Goal: Information Seeking & Learning: Find specific fact

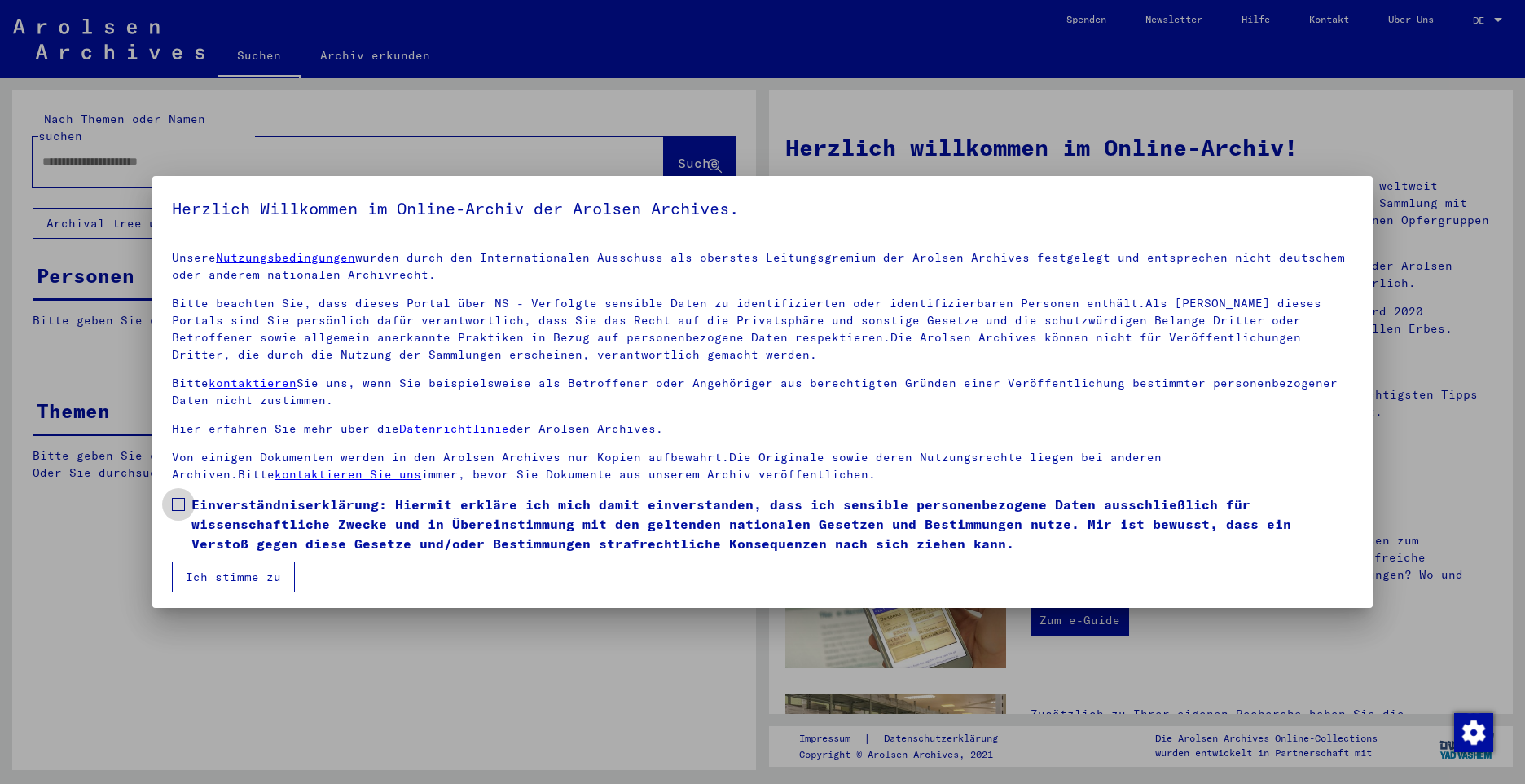
click at [184, 504] on span at bounding box center [178, 504] width 13 height 13
click at [218, 577] on button "Ich stimme zu" at bounding box center [233, 576] width 123 height 31
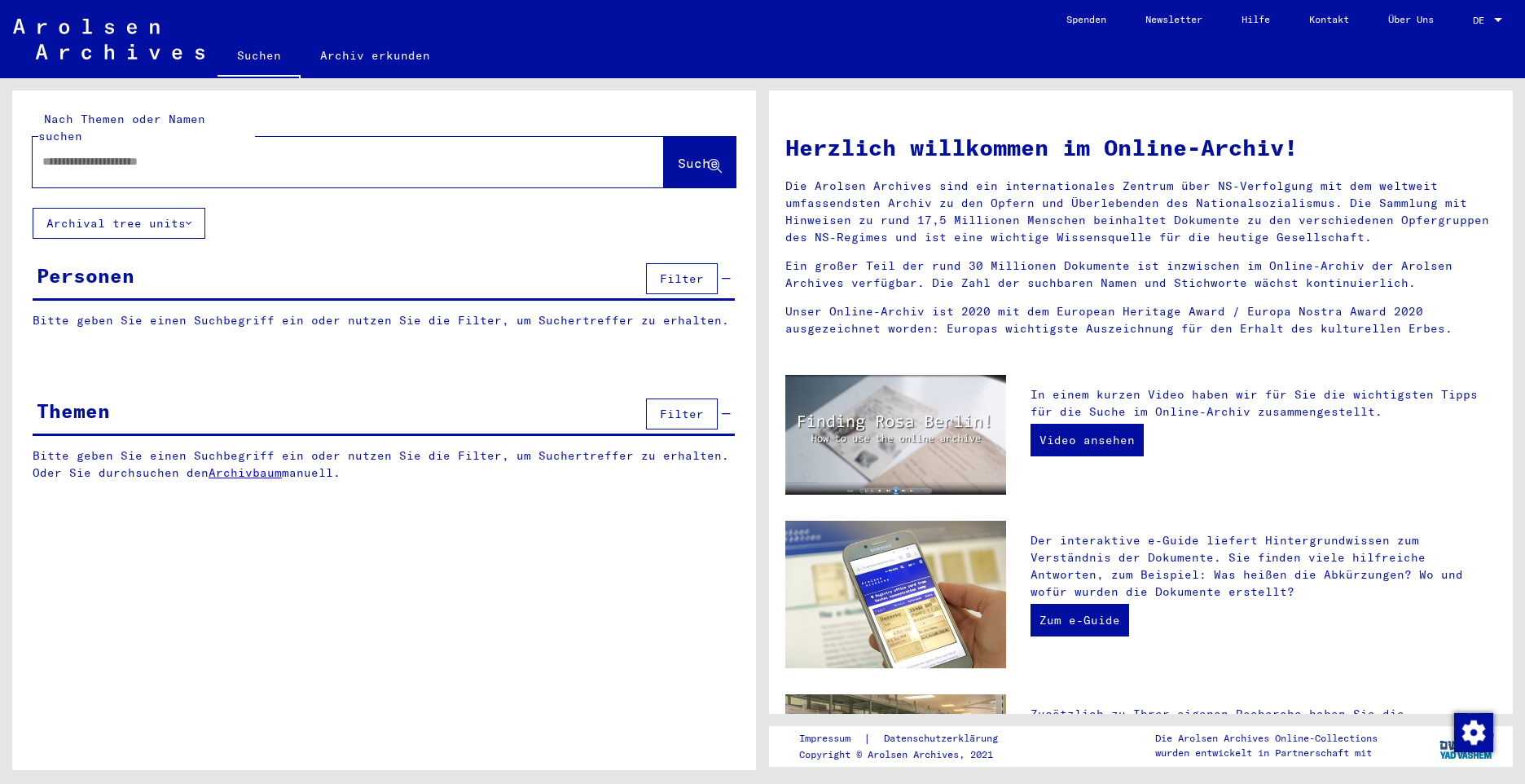
click at [146, 153] on input "text" at bounding box center [329, 162] width 572 height 17
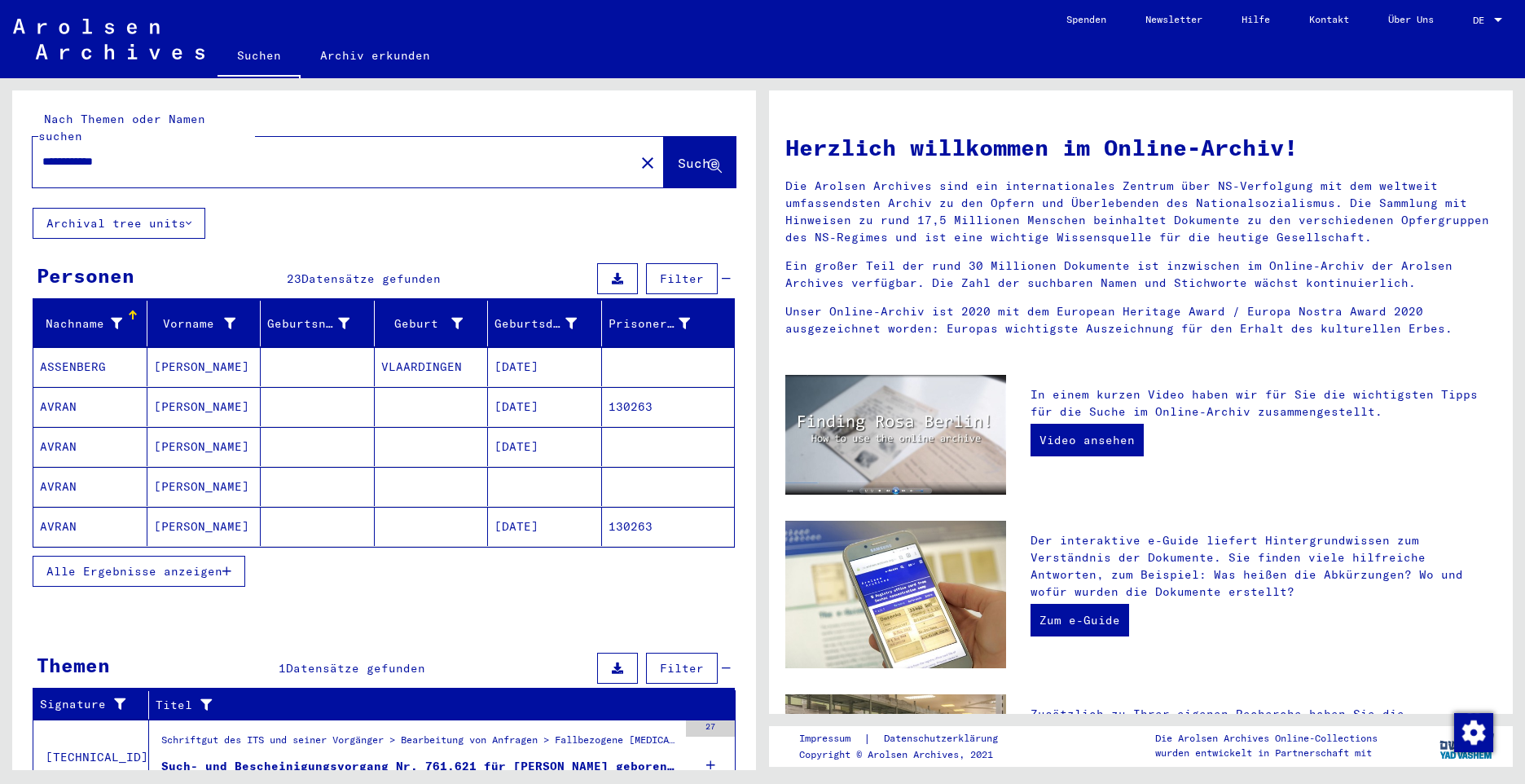
click at [78, 563] on span "Alle Ergebnisse anzeigen" at bounding box center [134, 571] width 176 height 15
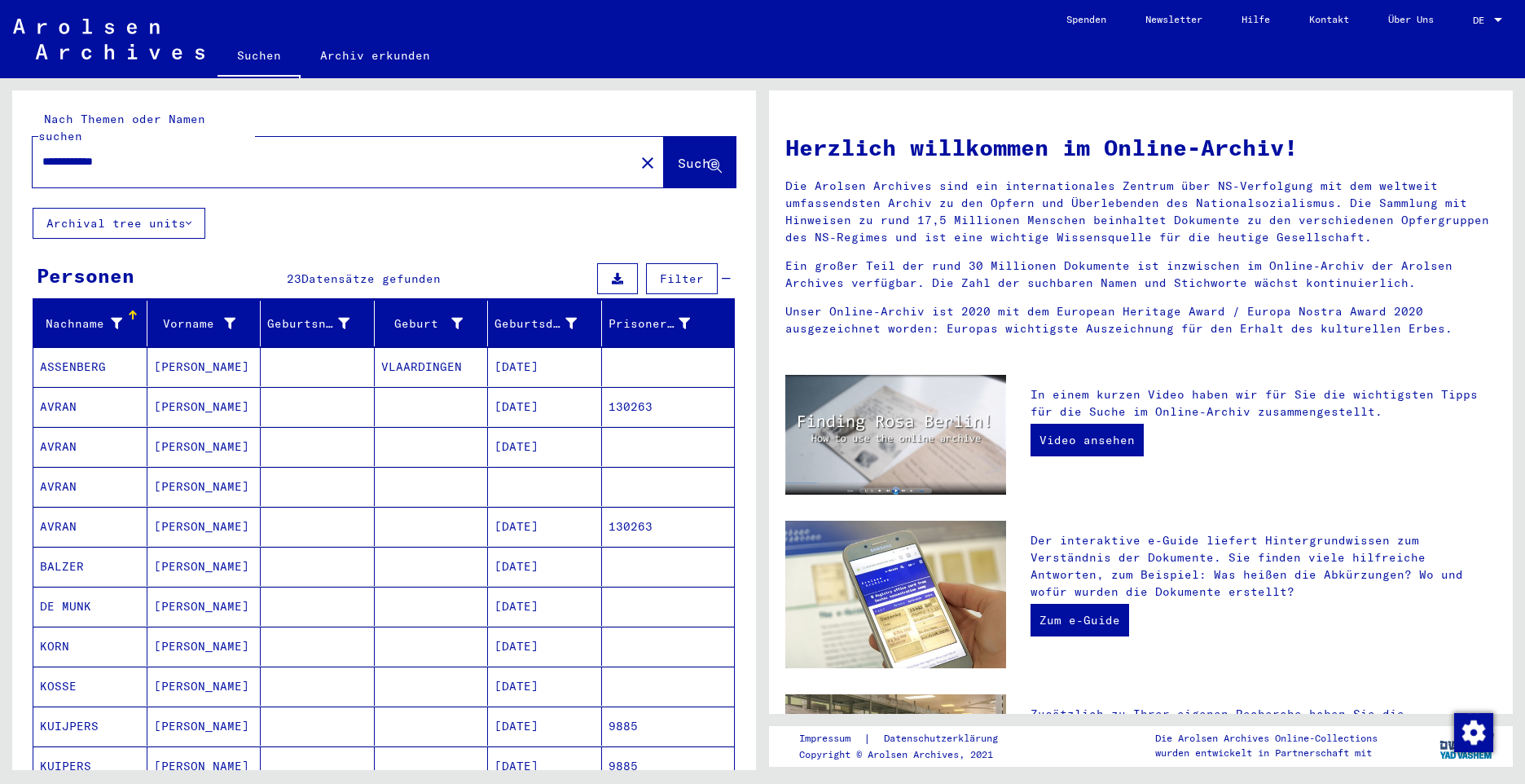
click at [46, 392] on mat-cell "AVRAN" at bounding box center [90, 406] width 114 height 39
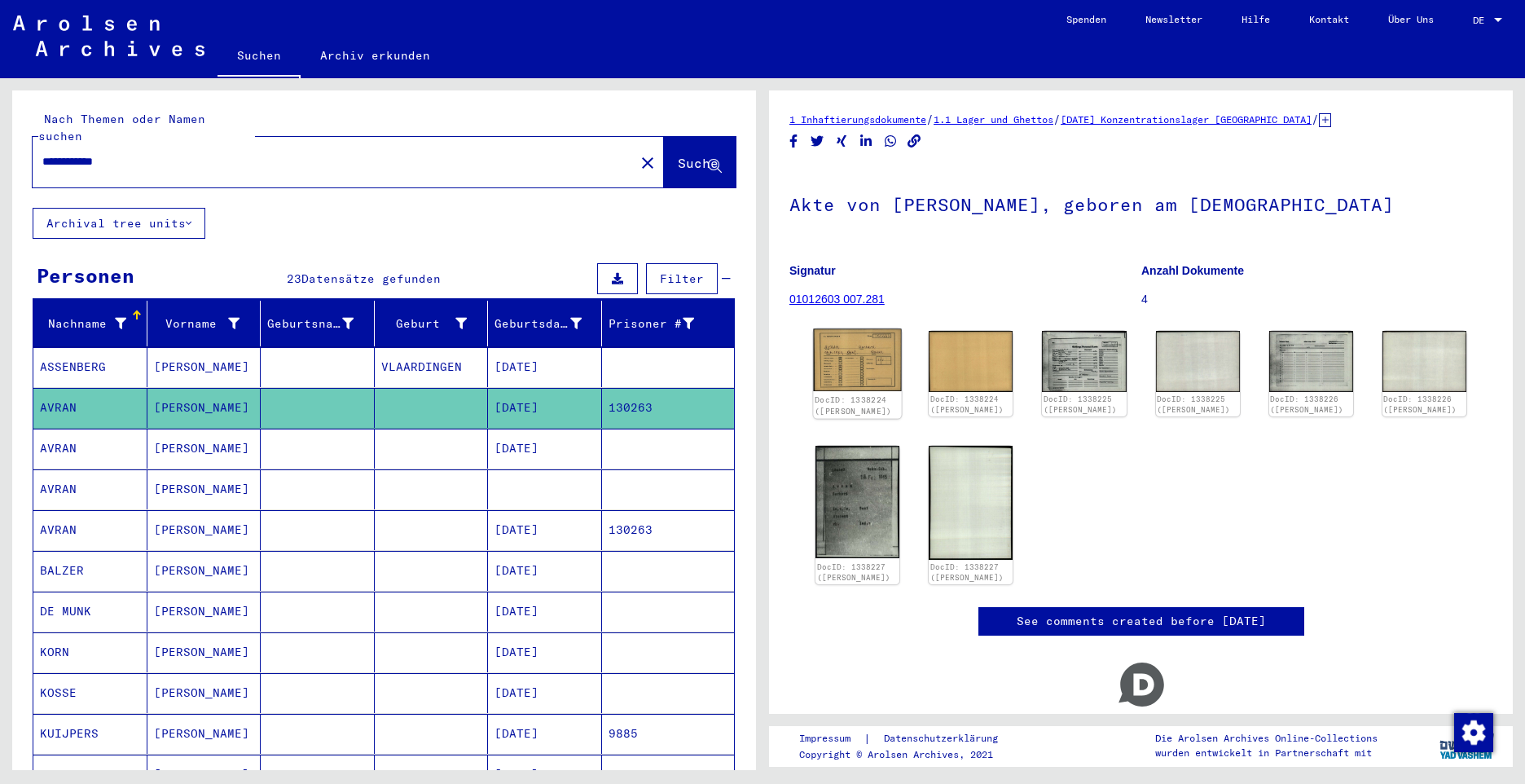
click at [858, 356] on img at bounding box center [857, 361] width 88 height 63
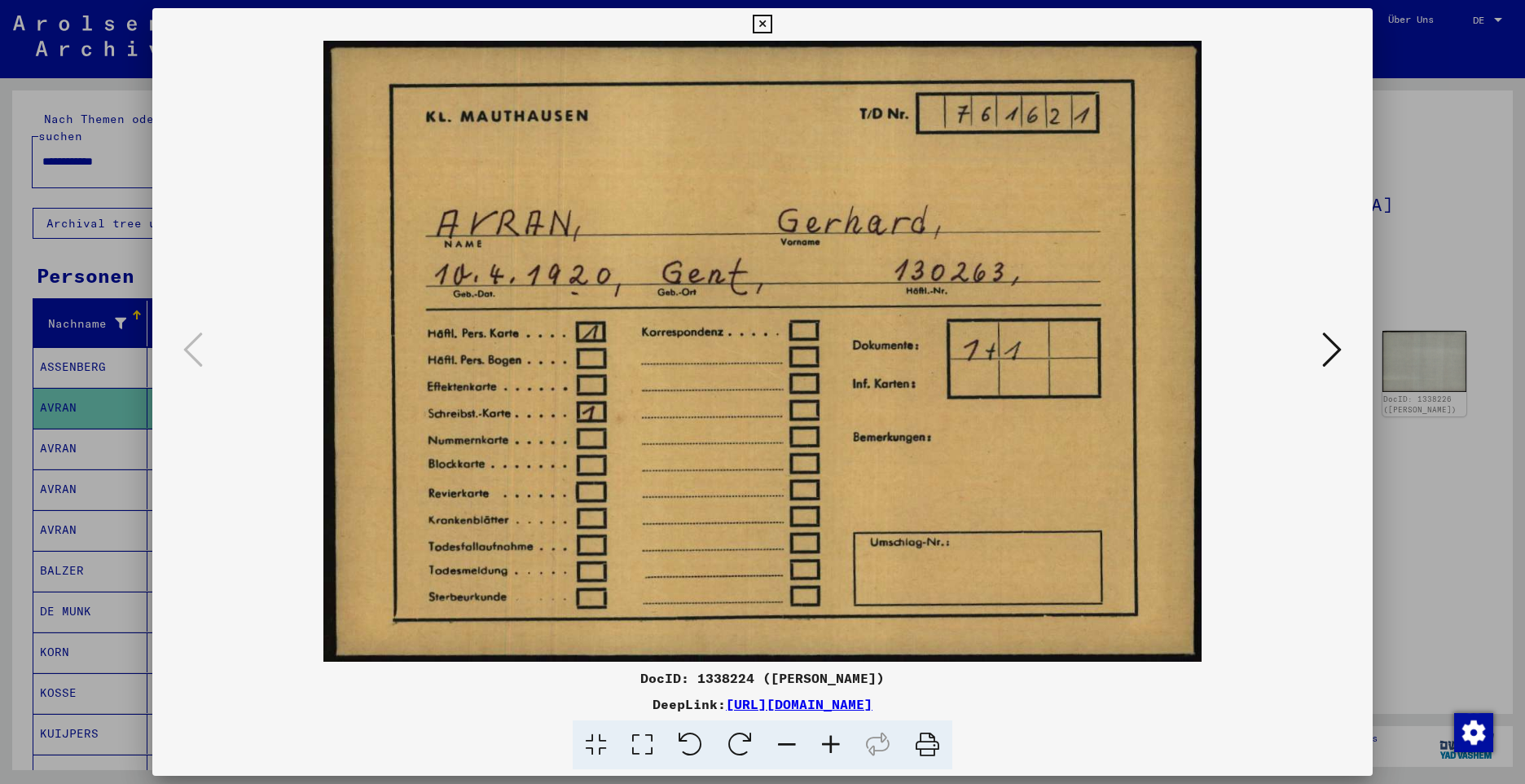
click at [1329, 349] on icon at bounding box center [1333, 349] width 20 height 39
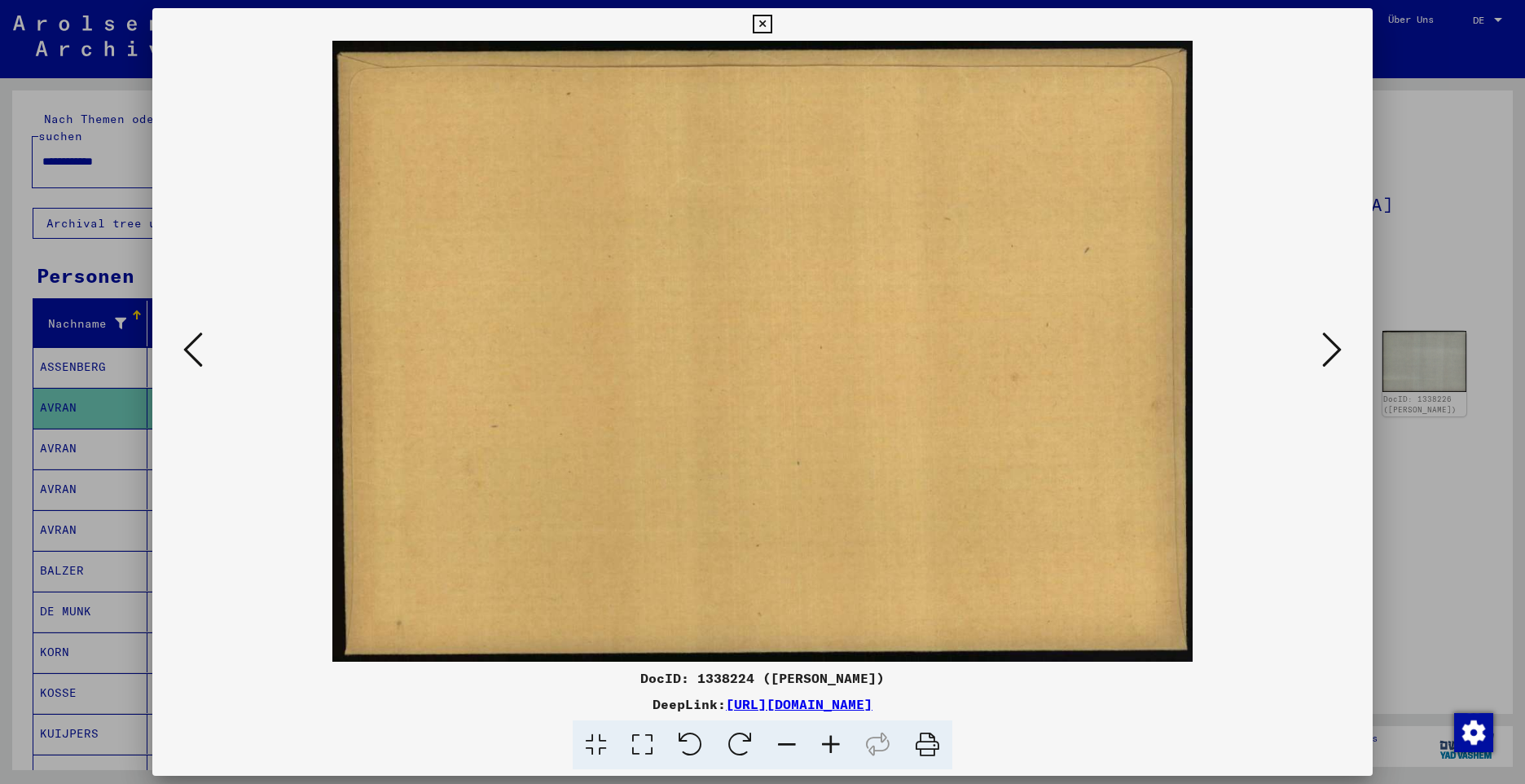
click at [1329, 349] on icon at bounding box center [1333, 349] width 20 height 39
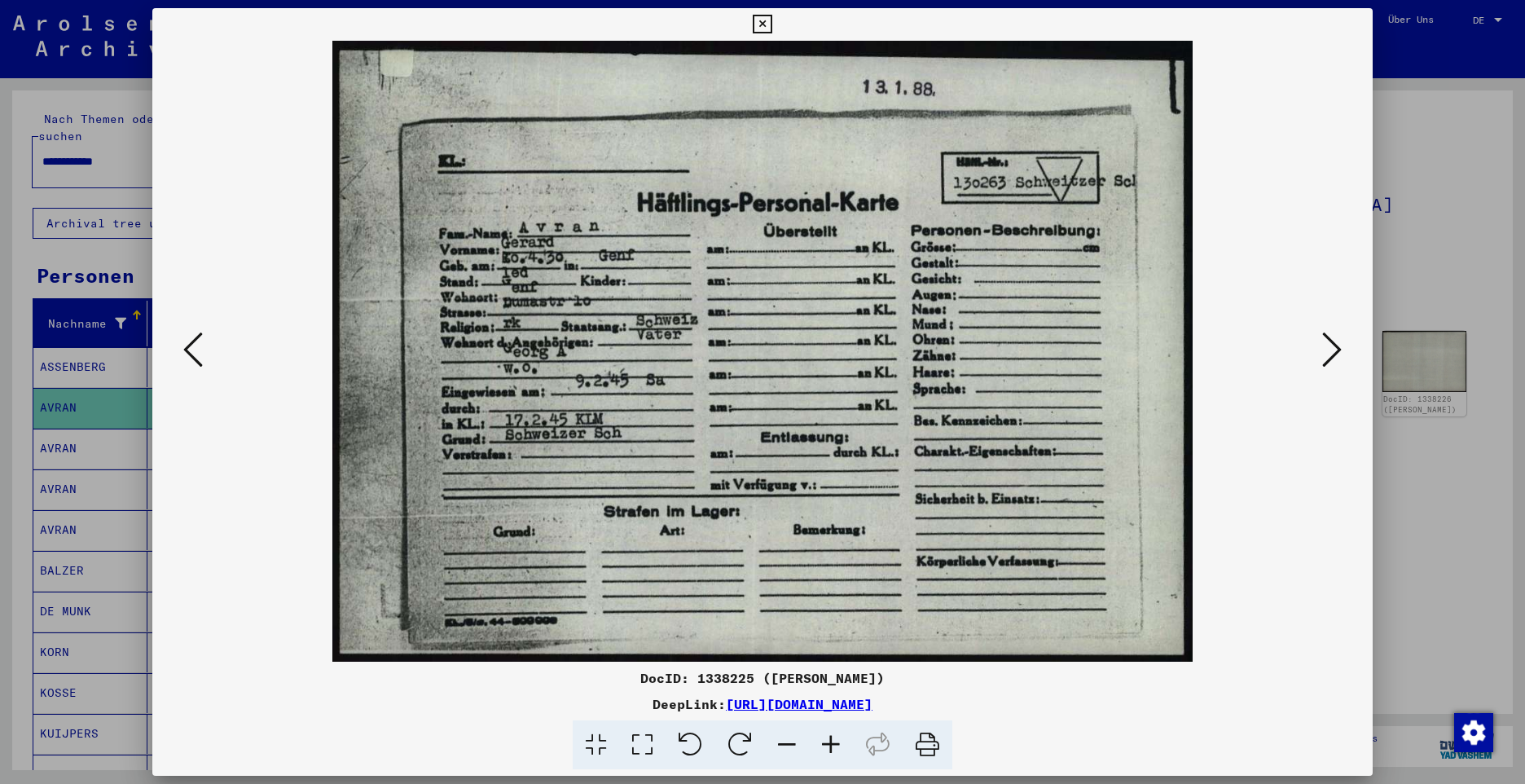
click at [1331, 359] on icon at bounding box center [1333, 349] width 20 height 39
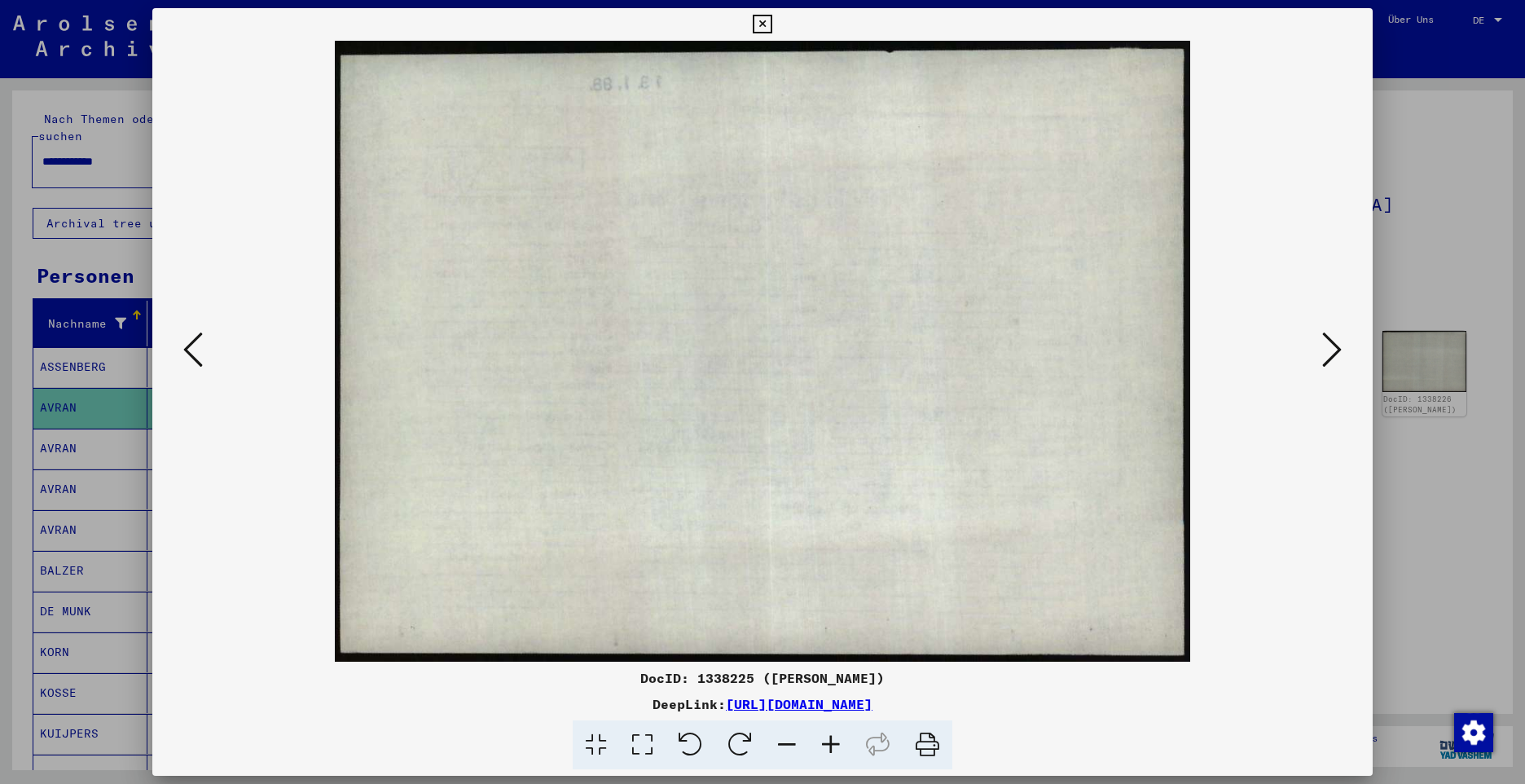
click at [1331, 359] on icon at bounding box center [1333, 349] width 20 height 39
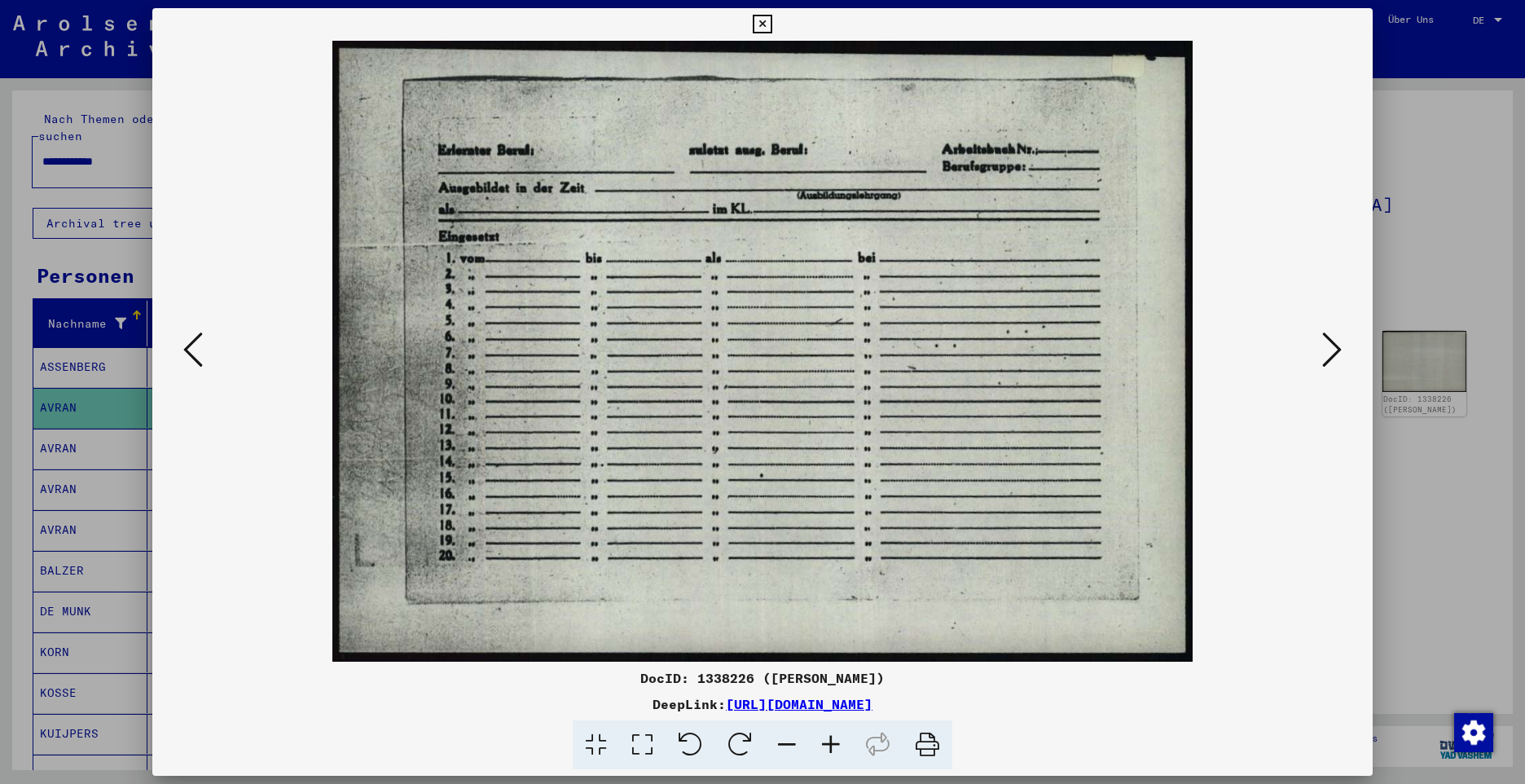
click at [1331, 359] on icon at bounding box center [1333, 349] width 20 height 39
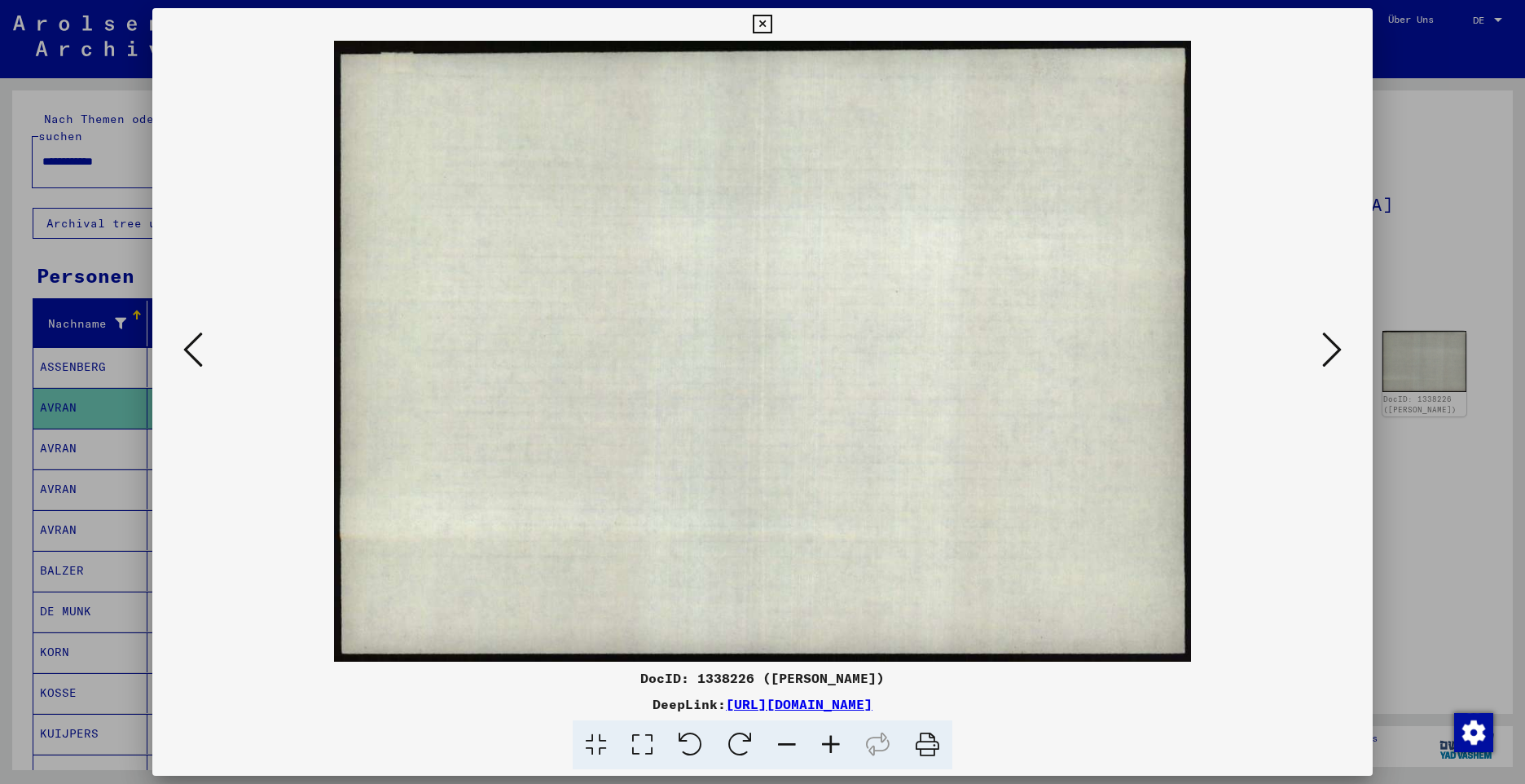
click at [1331, 359] on icon at bounding box center [1333, 349] width 20 height 39
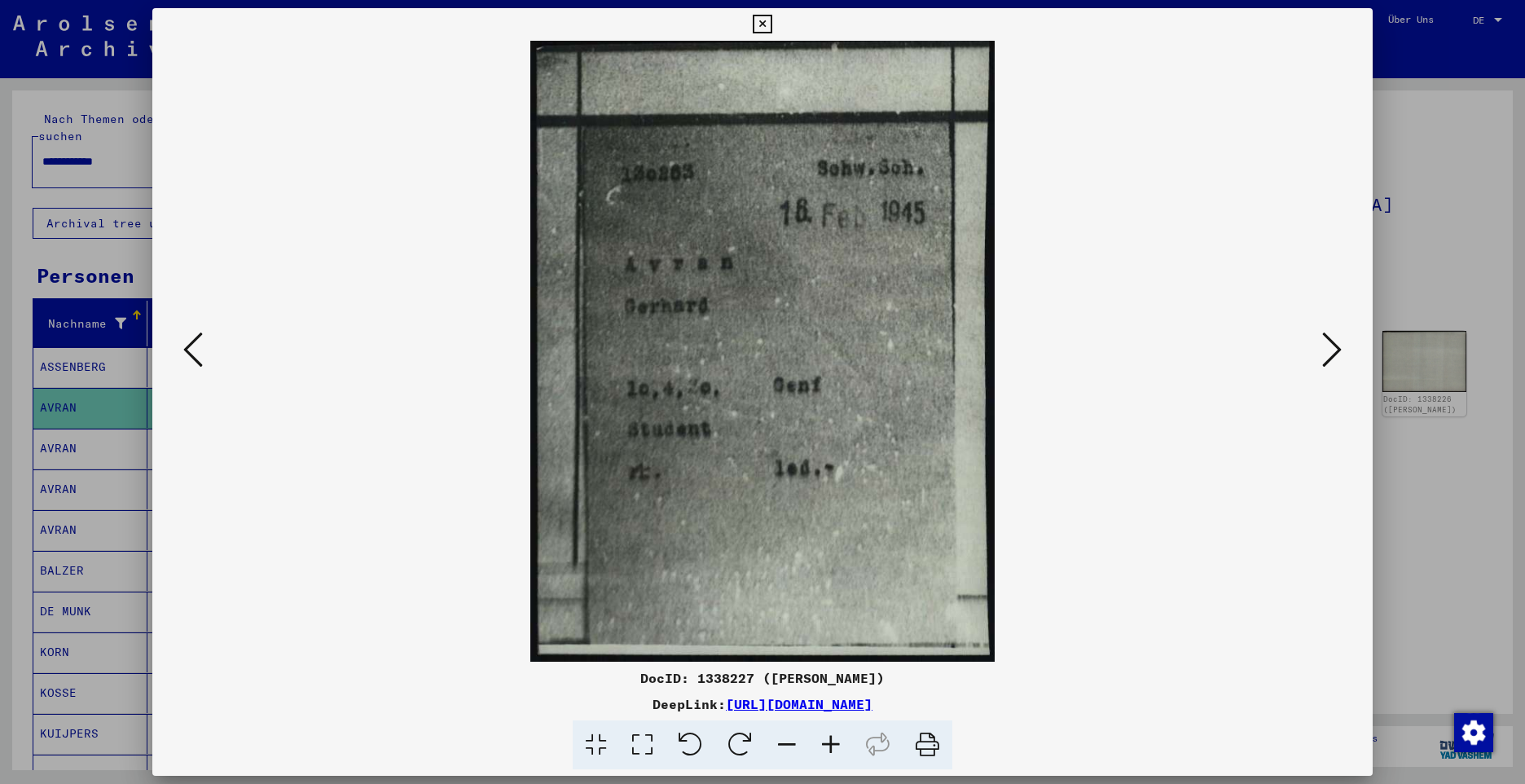
click at [760, 27] on icon at bounding box center [762, 25] width 19 height 20
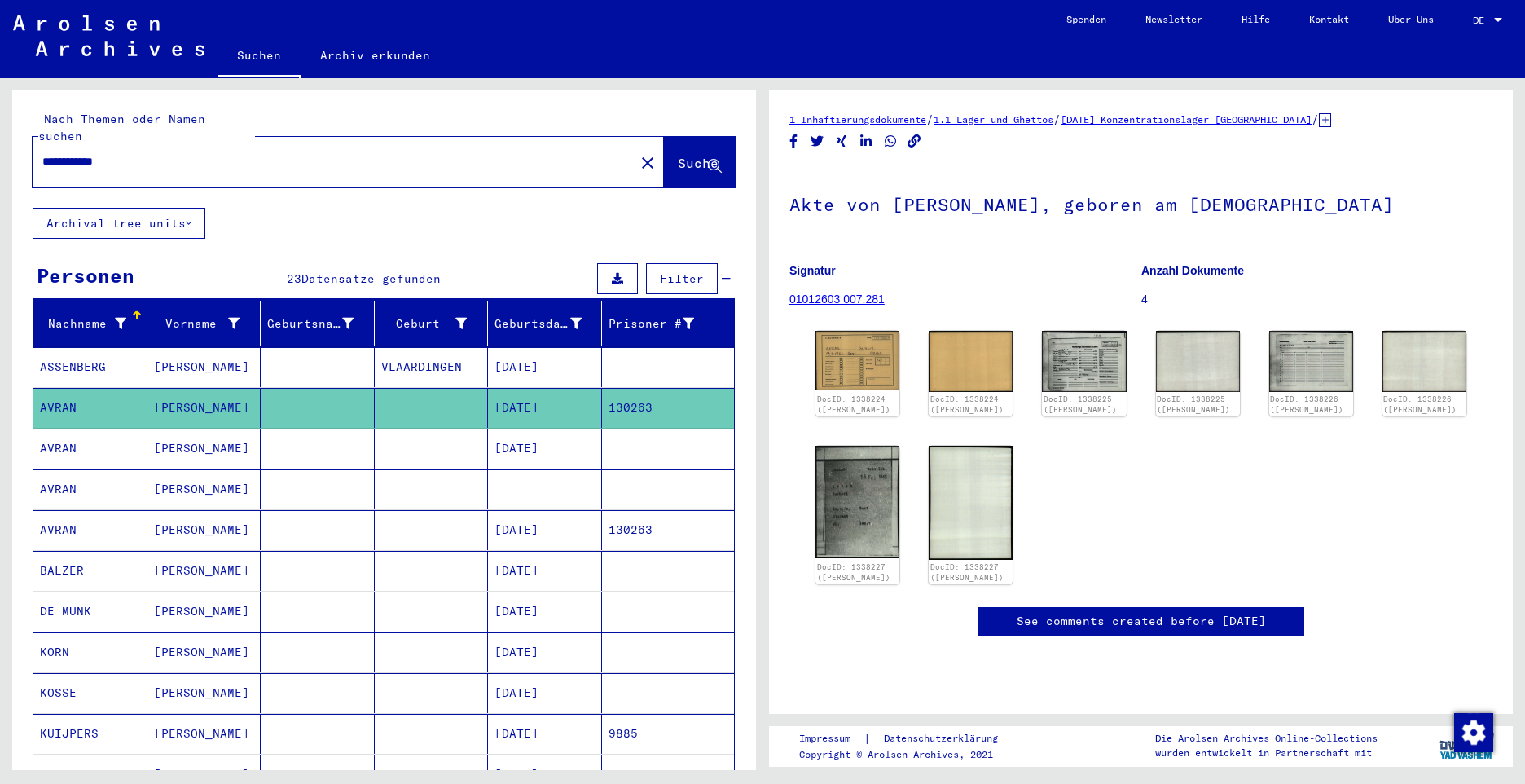
click at [68, 433] on mat-cell "AVRAN" at bounding box center [90, 448] width 114 height 40
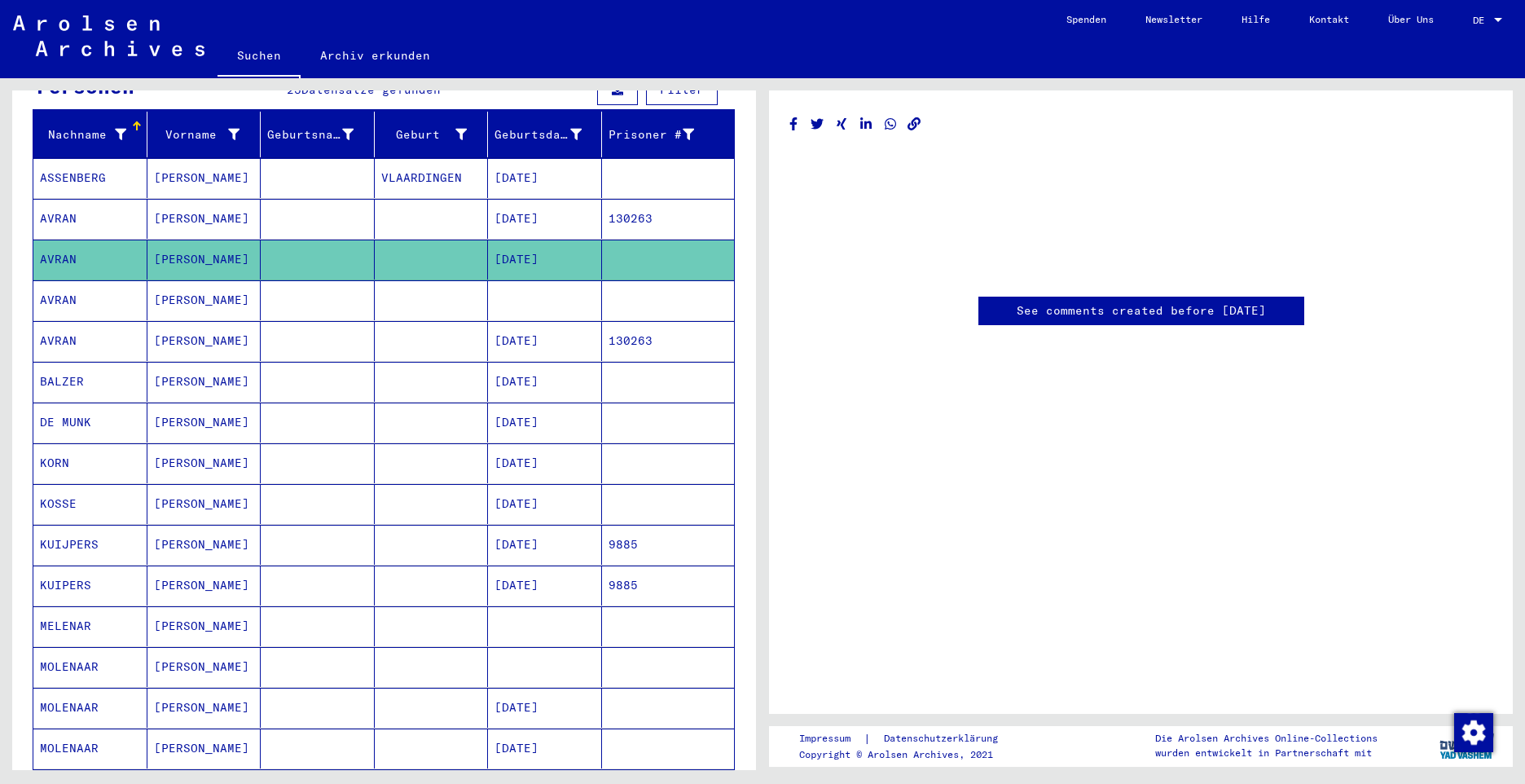
scroll to position [163, 0]
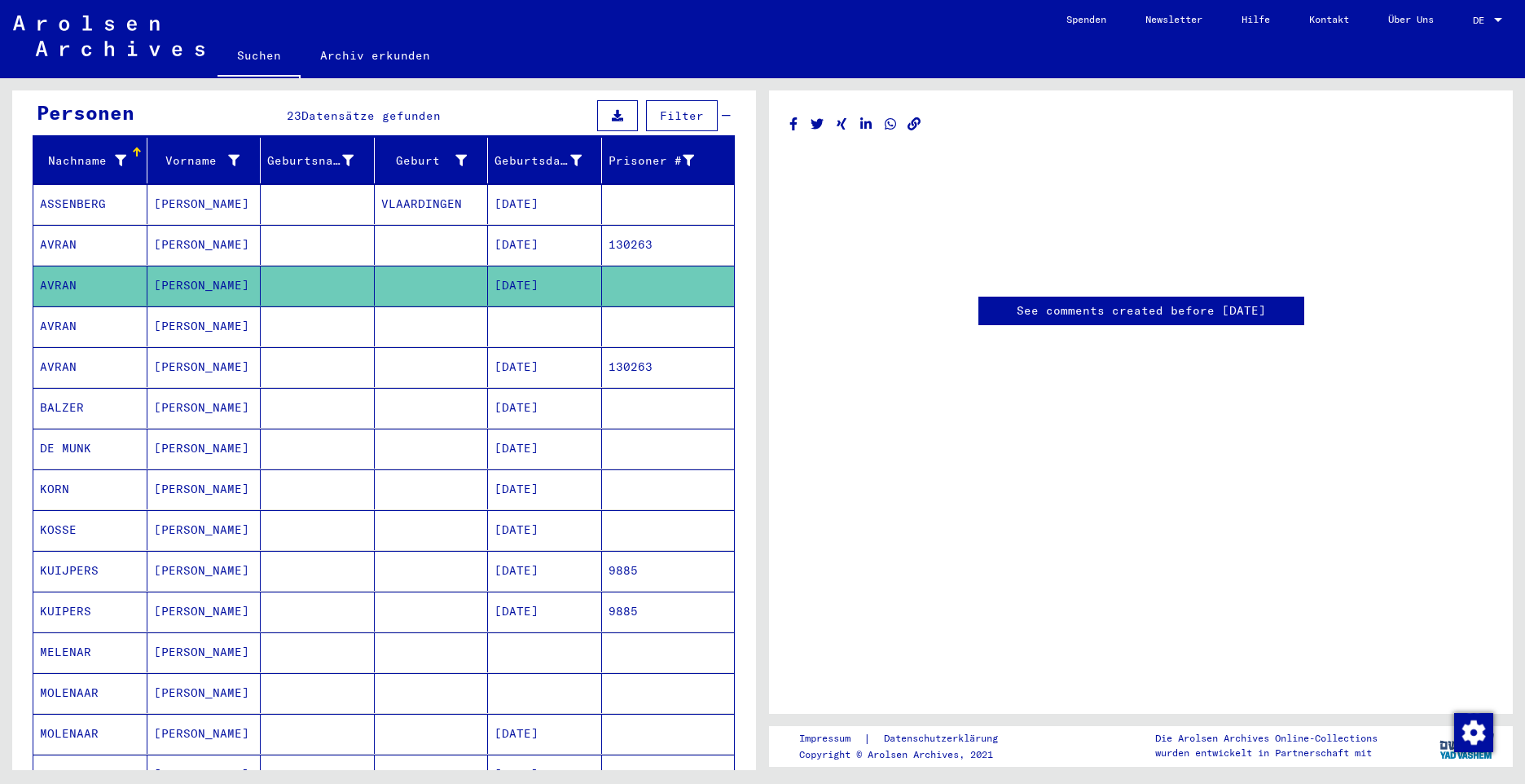
click at [71, 306] on mat-cell "AVRAN" at bounding box center [90, 326] width 114 height 40
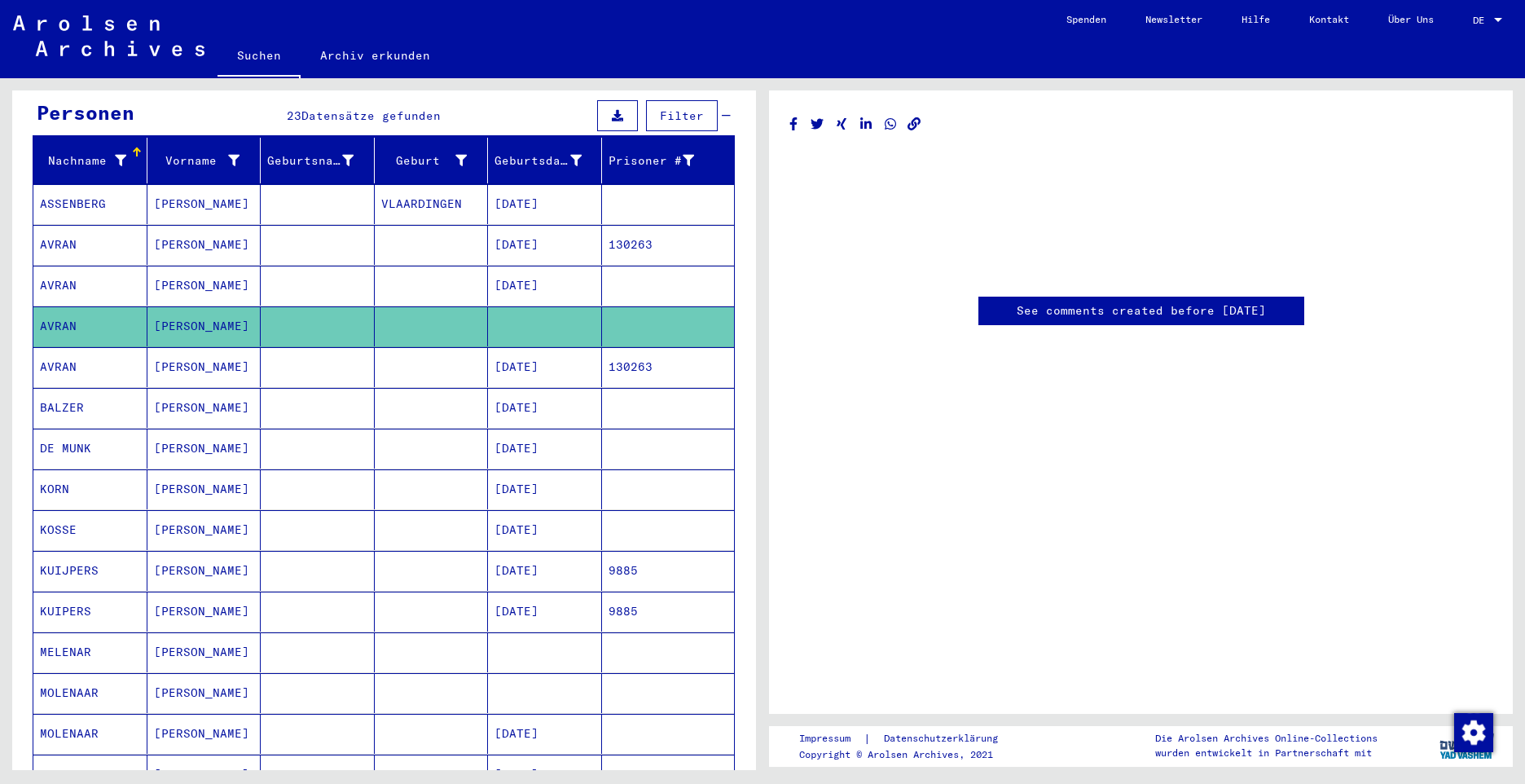
click at [66, 347] on mat-cell "AVRAN" at bounding box center [90, 367] width 114 height 40
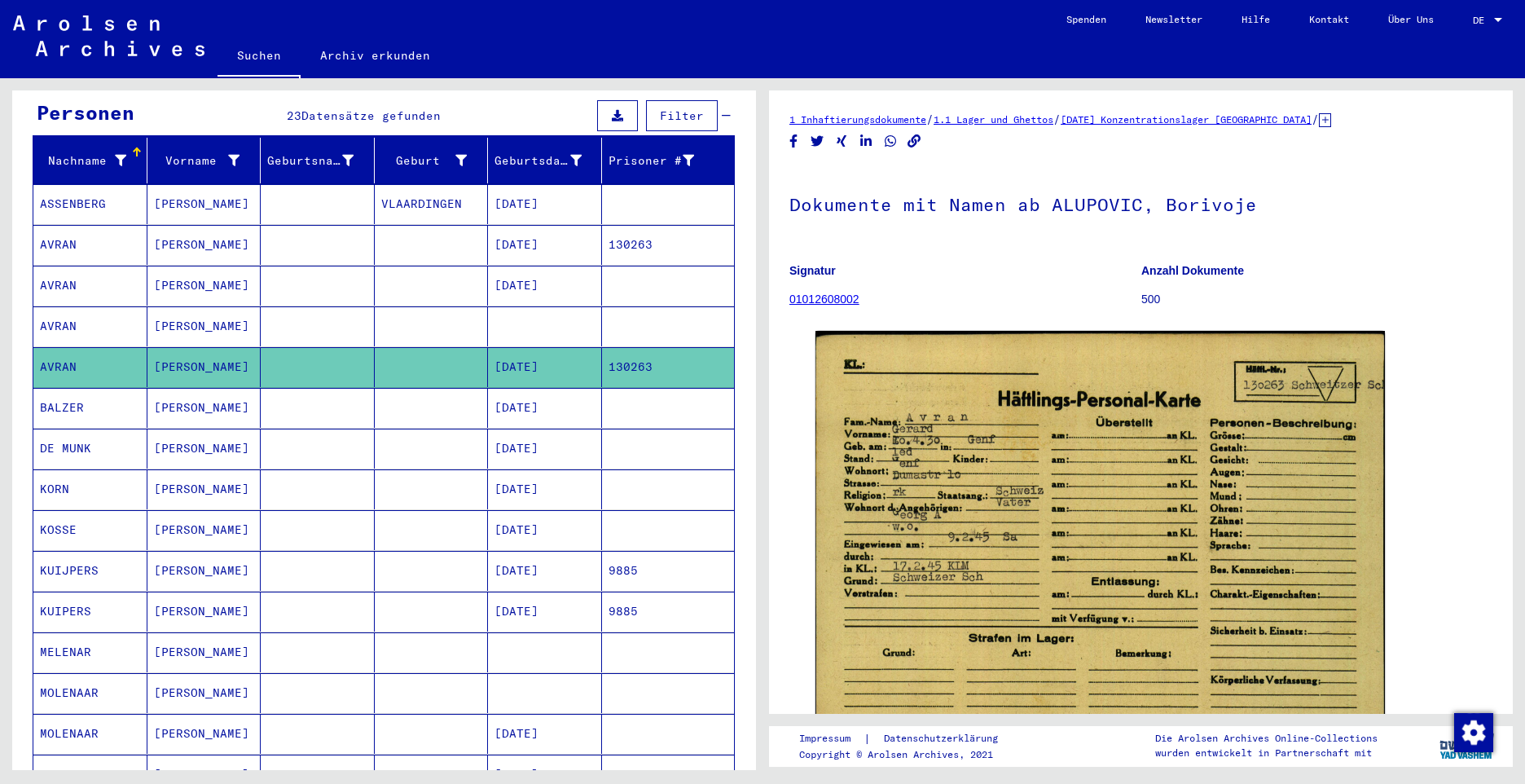
drag, startPoint x: 742, startPoint y: 318, endPoint x: 741, endPoint y: 333, distance: 15.0
click at [741, 333] on div "Nachname Vorname Geburtsname Geburt‏ Geburtsdatum Prisoner # [PERSON_NAME] [DAT…" at bounding box center [384, 683] width 743 height 1090
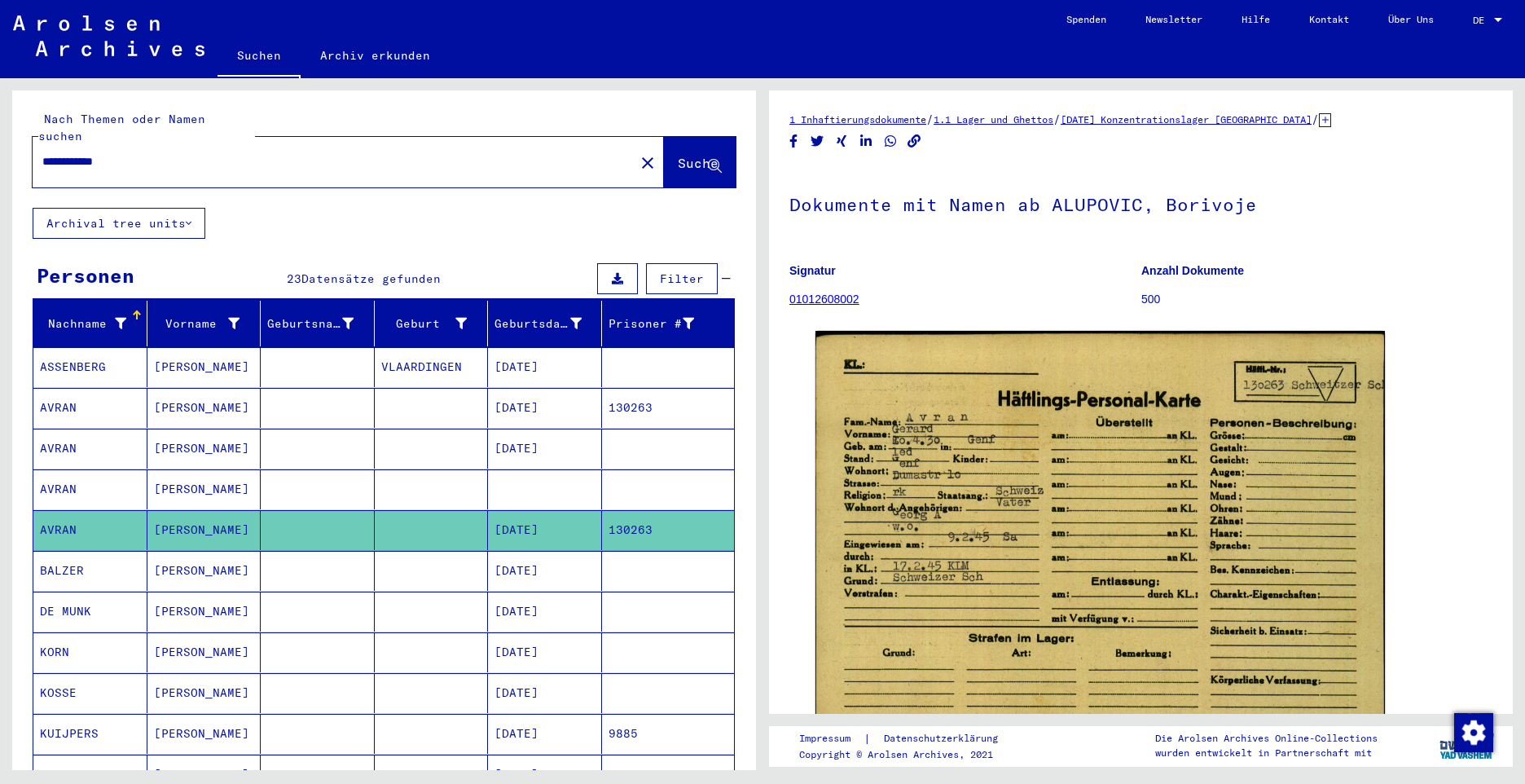
drag, startPoint x: 139, startPoint y: 143, endPoint x: 605, endPoint y: 119, distance: 466.6
click at [0, 97] on html "**********" at bounding box center [762, 392] width 1525 height 784
paste input "text"
click at [678, 155] on span "Suche" at bounding box center [698, 163] width 41 height 17
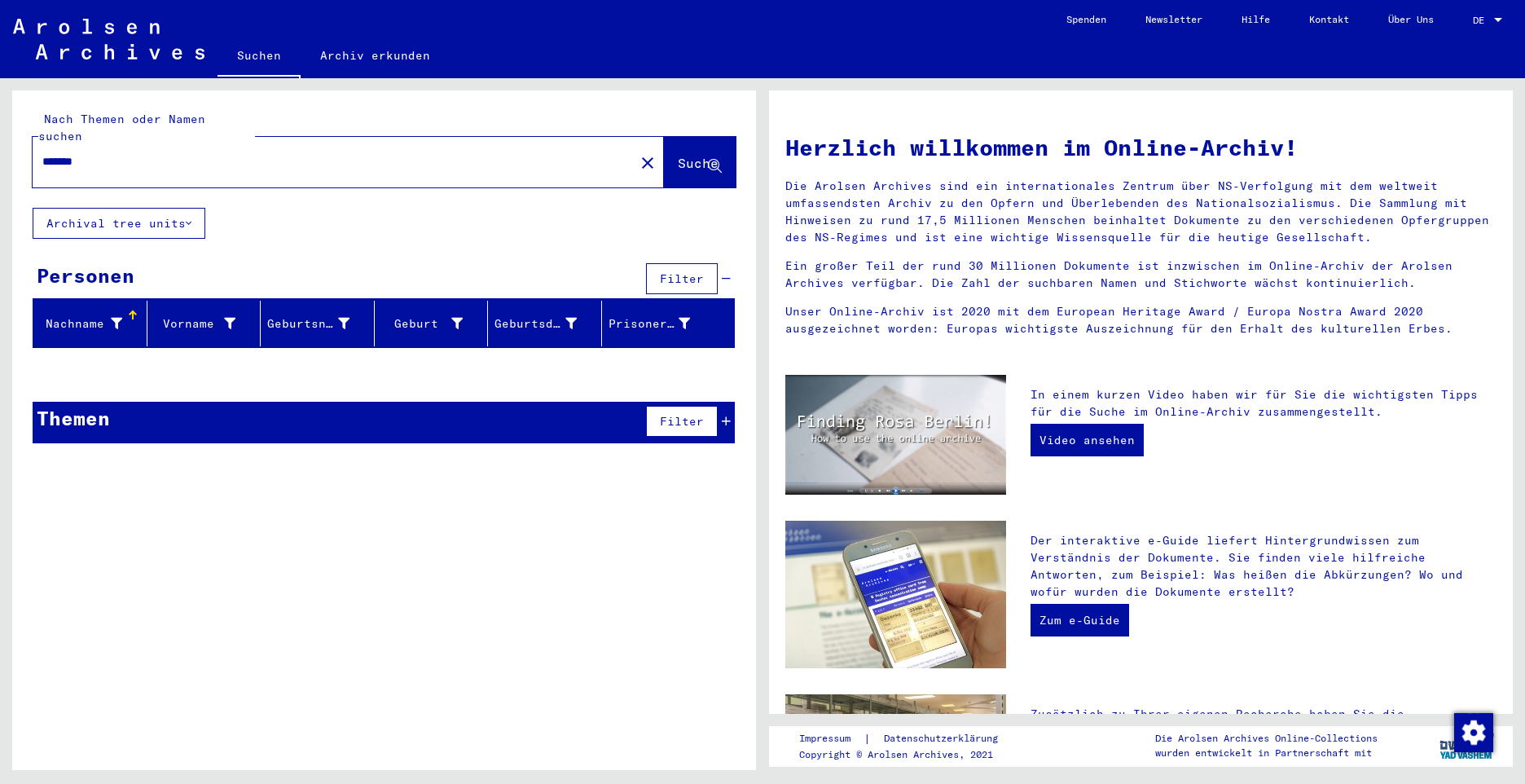
drag, startPoint x: 105, startPoint y: 140, endPoint x: -3, endPoint y: 117, distance: 110.4
click at [0, 117] on html "Suchen Archiv erkunden Spenden Newsletter Hilfe Kontakt Über Uns Suchen Archiv …" at bounding box center [762, 392] width 1525 height 784
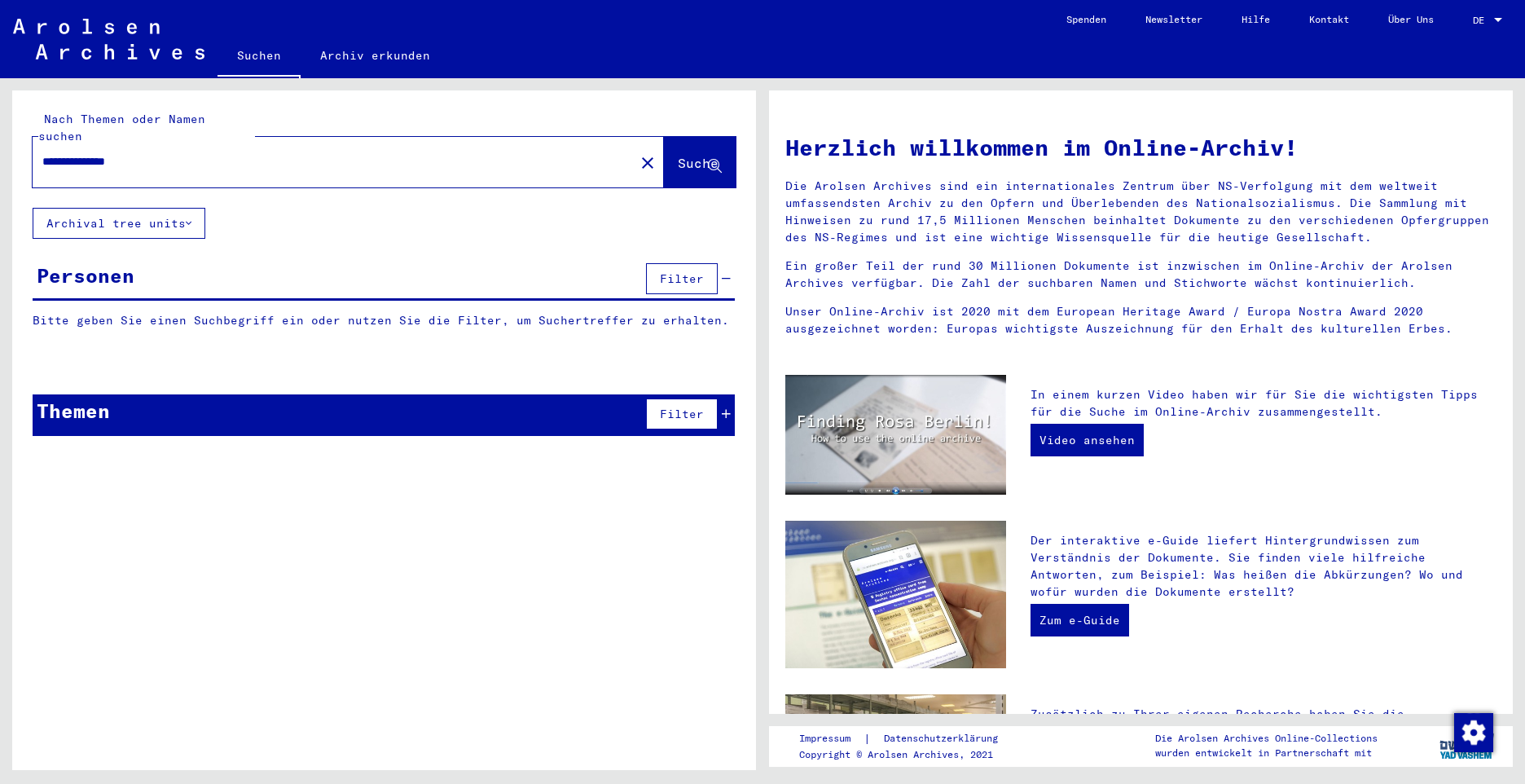
click at [678, 155] on span "Suche" at bounding box center [698, 163] width 41 height 17
drag, startPoint x: 168, startPoint y: 144, endPoint x: -3, endPoint y: 103, distance: 175.8
click at [0, 103] on html "**********" at bounding box center [762, 392] width 1525 height 784
paste input "text"
drag, startPoint x: 163, startPoint y: 146, endPoint x: 33, endPoint y: 130, distance: 131.0
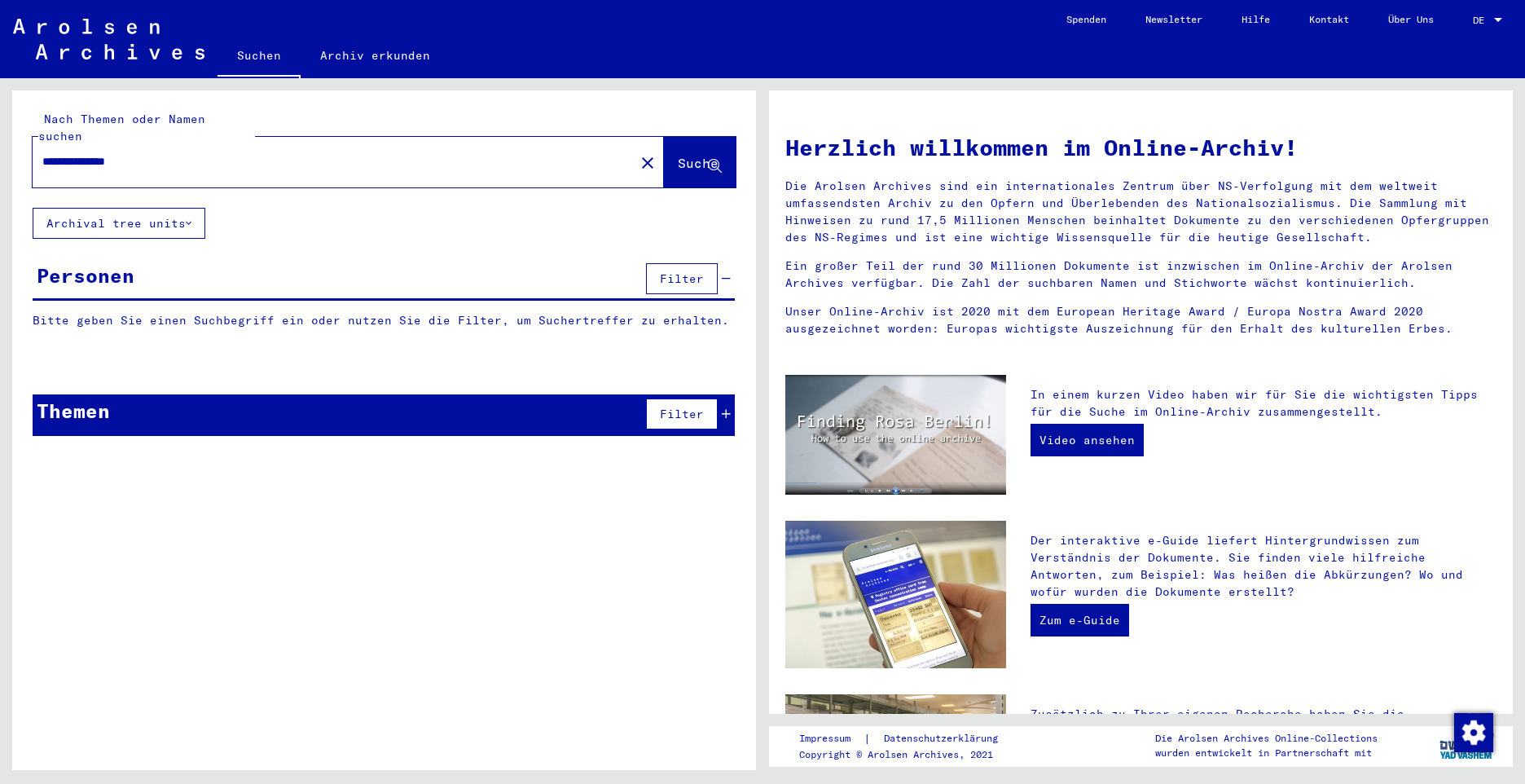
click at [33, 144] on div "**********" at bounding box center [324, 162] width 582 height 37
type input "********"
click at [681, 155] on span "Suche" at bounding box center [698, 163] width 41 height 17
click at [688, 155] on span "Suche" at bounding box center [698, 163] width 41 height 17
